Goal: Navigation & Orientation: Find specific page/section

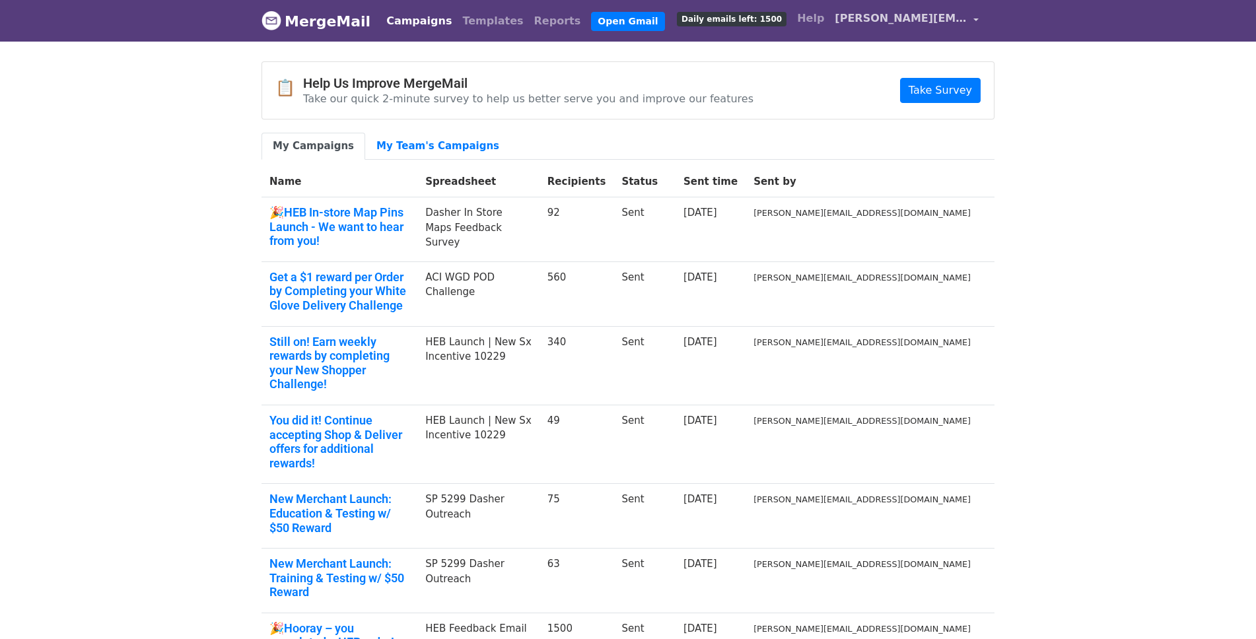
click at [934, 14] on span "[PERSON_NAME][EMAIL_ADDRESS][DOMAIN_NAME]" at bounding box center [901, 19] width 132 height 16
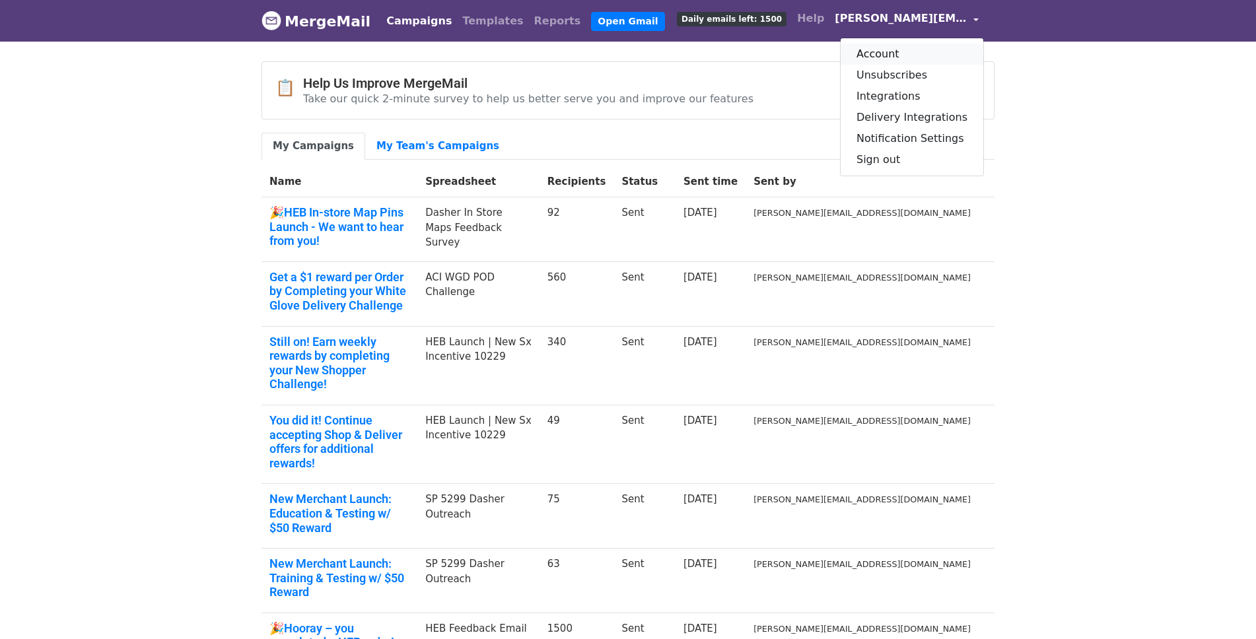
click at [917, 50] on link "Account" at bounding box center [912, 54] width 143 height 21
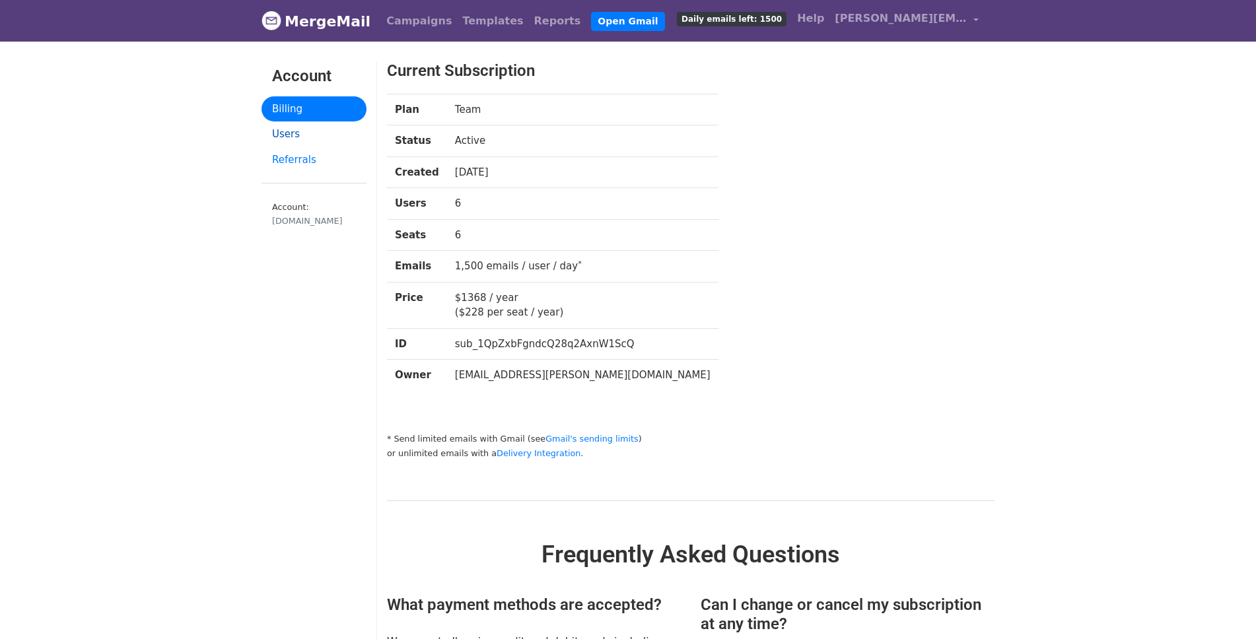
click at [298, 138] on link "Users" at bounding box center [314, 135] width 105 height 26
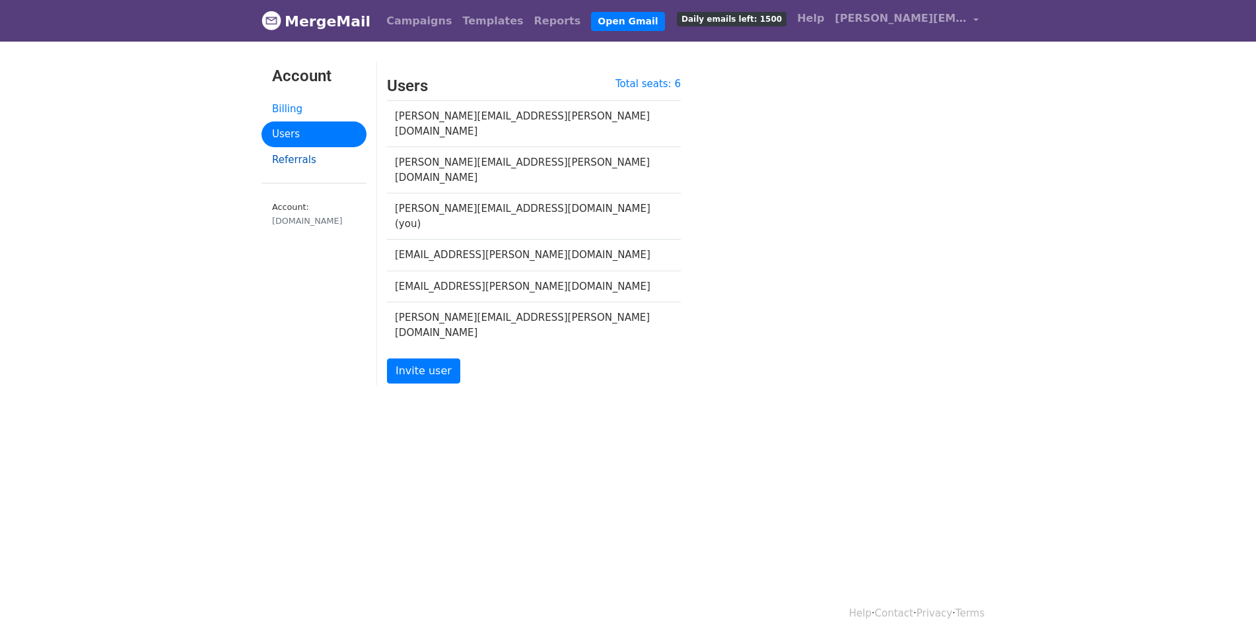
click at [298, 164] on link "Referrals" at bounding box center [314, 160] width 105 height 26
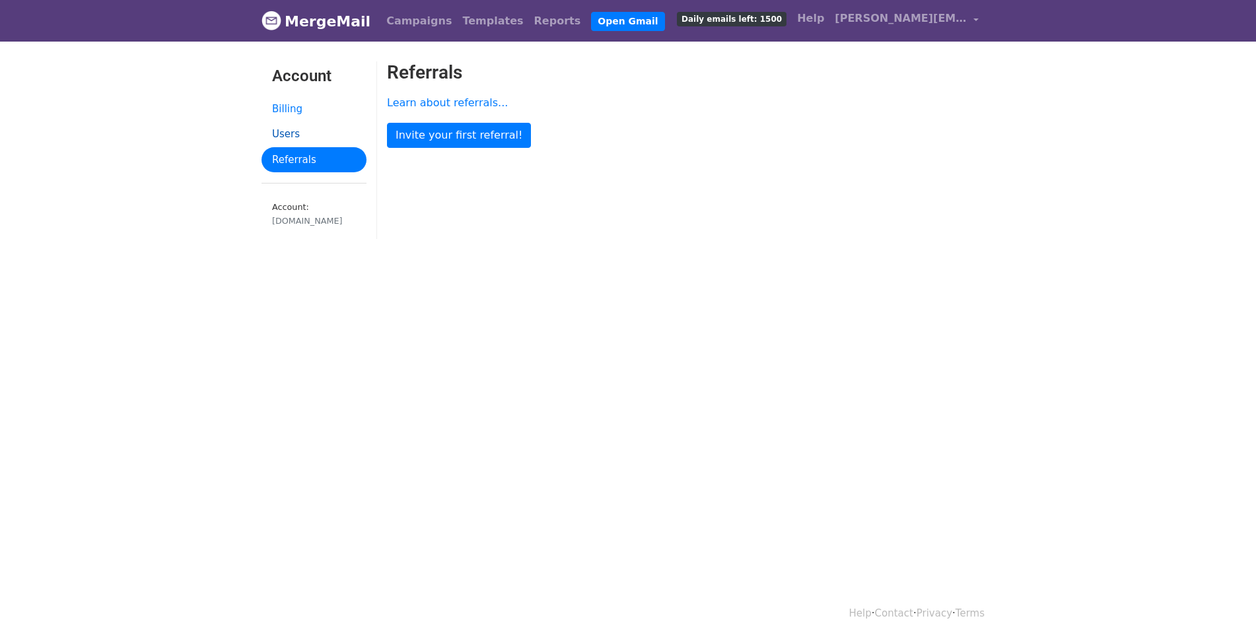
click at [280, 133] on link "Users" at bounding box center [314, 135] width 105 height 26
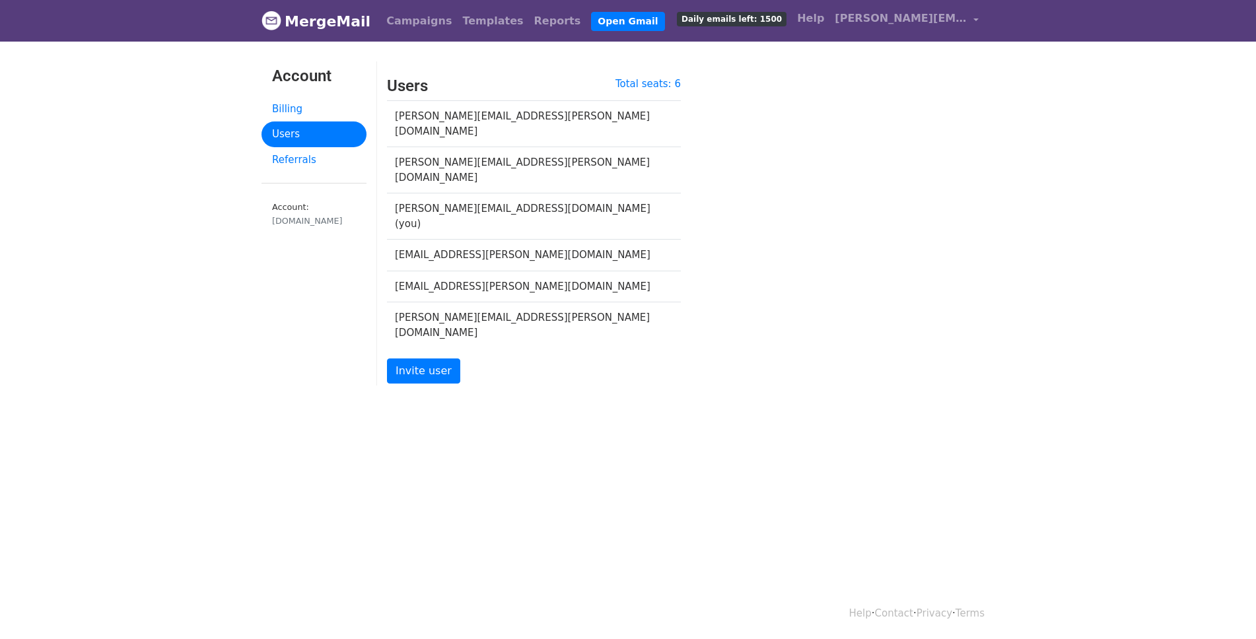
click at [286, 94] on link "Account" at bounding box center [314, 78] width 105 height 35
click at [283, 108] on link "Billing" at bounding box center [314, 109] width 105 height 26
